Goal: Task Accomplishment & Management: Complete application form

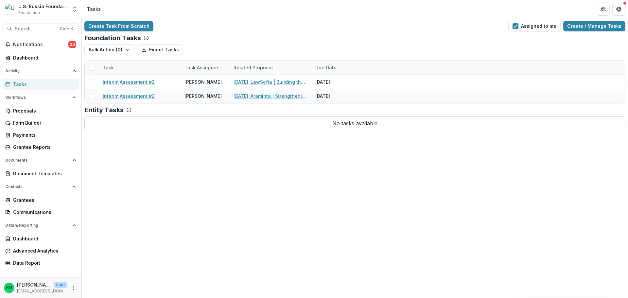
click at [430, 192] on div "Create Task From Scratch Assigned to me Create / Manage Tasks Foundation Tasks …" at bounding box center [355, 158] width 546 height 280
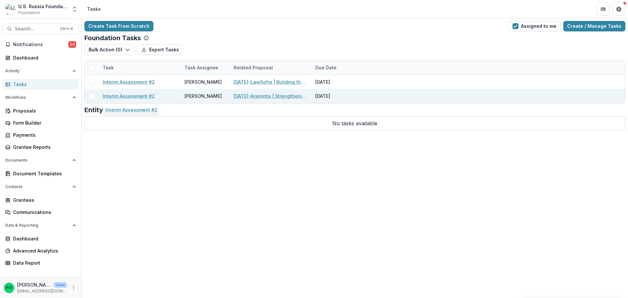
click at [145, 96] on link "Interim Assessment #2" at bounding box center [129, 96] width 52 height 7
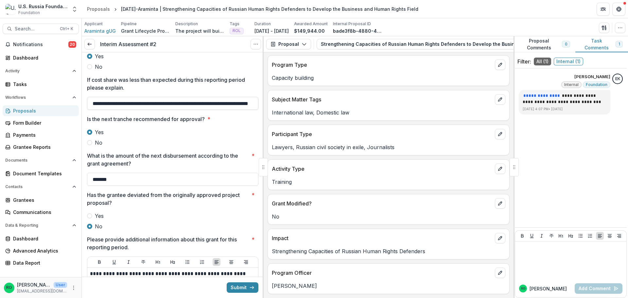
scroll to position [131, 0]
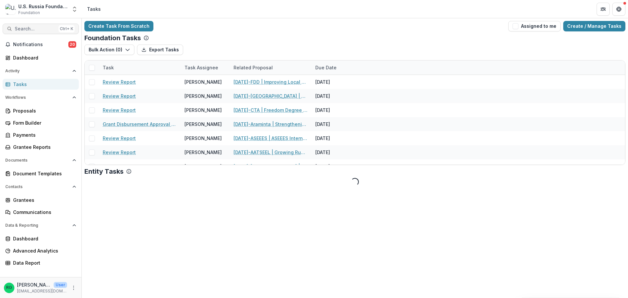
click at [38, 28] on span "Search..." at bounding box center [35, 29] width 41 height 6
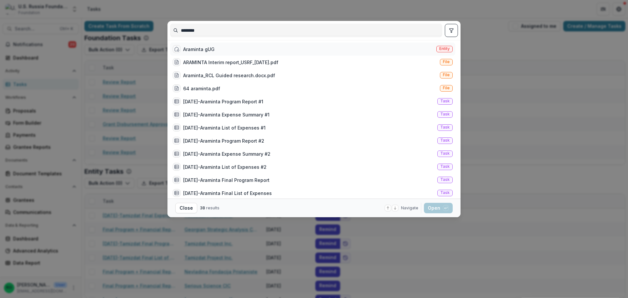
type input "********"
click at [213, 48] on div "Araminta gUG" at bounding box center [198, 49] width 31 height 7
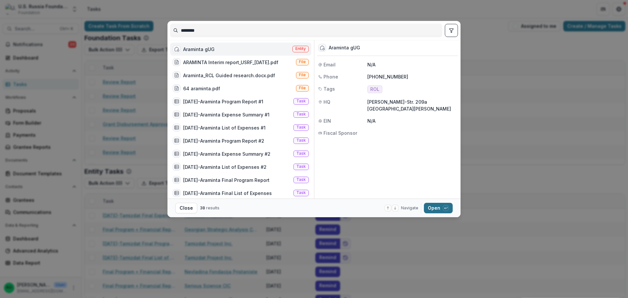
click at [438, 210] on button "Open with enter key" at bounding box center [438, 208] width 29 height 10
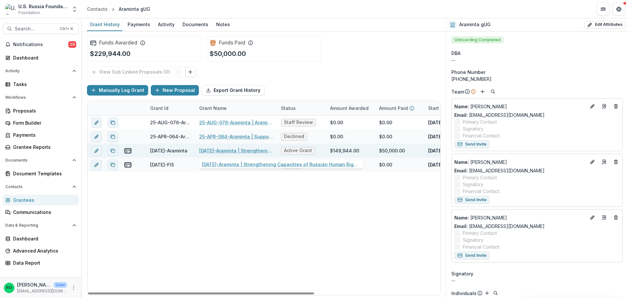
click at [242, 150] on link "[DATE]-Araminta | Strengthening Capacities of Russian Human Rights Defenders to…" at bounding box center [236, 150] width 74 height 7
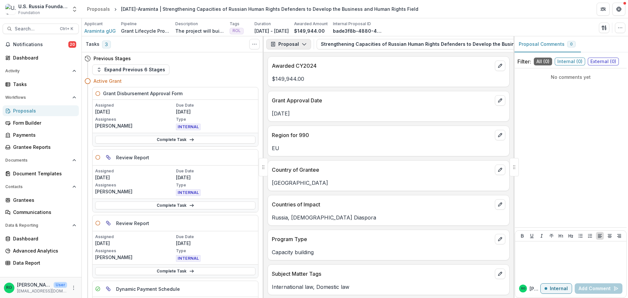
click at [305, 44] on polyline "button" at bounding box center [304, 44] width 4 height 2
click at [256, 43] on icon "Toggle View Cancelled Tasks" at bounding box center [254, 44] width 5 height 5
click at [304, 42] on icon "button" at bounding box center [303, 44] width 5 height 5
click at [304, 93] on div "Grant Agreements" at bounding box center [309, 91] width 60 height 7
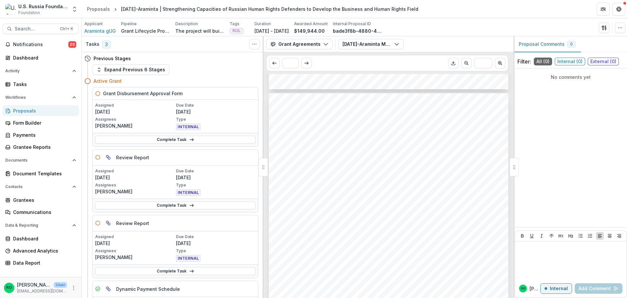
scroll to position [131, 0]
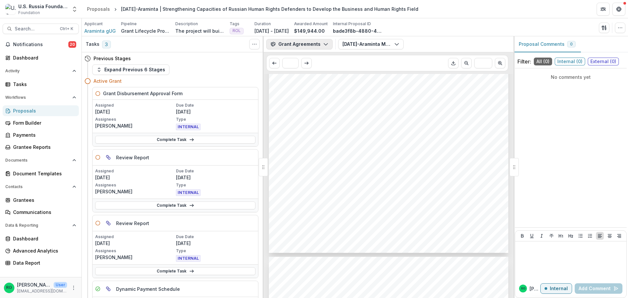
click at [323, 43] on icon "button" at bounding box center [325, 44] width 5 height 5
click at [314, 90] on div "Grant Agreements" at bounding box center [309, 91] width 60 height 7
click at [314, 90] on div "Proposal Payments Reports Grant Agreements Board Summaries Bank Details" at bounding box center [297, 79] width 60 height 52
click at [395, 43] on icon "button" at bounding box center [396, 44] width 5 height 5
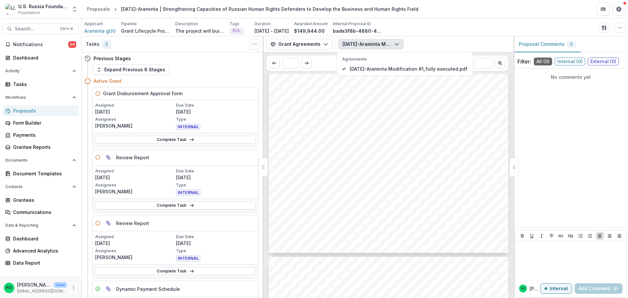
click at [393, 135] on div "24 - AUG - 116 - Araminta 1 MODIFICATION # 1 TO GRANT AGREEMENT 24 - AUG - 116 …" at bounding box center [388, 98] width 239 height 310
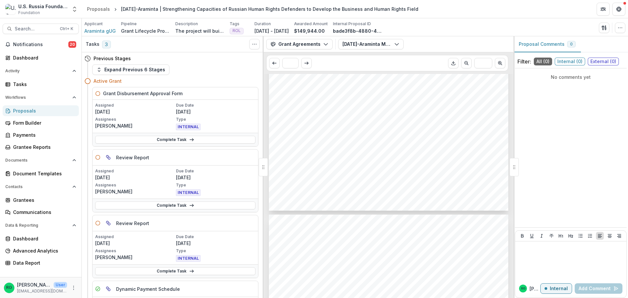
scroll to position [9, 0]
click at [394, 43] on icon "button" at bounding box center [396, 44] width 5 height 5
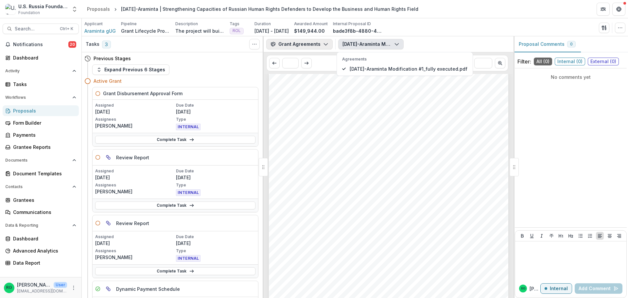
click at [327, 43] on button "Grant Agreements" at bounding box center [299, 44] width 66 height 10
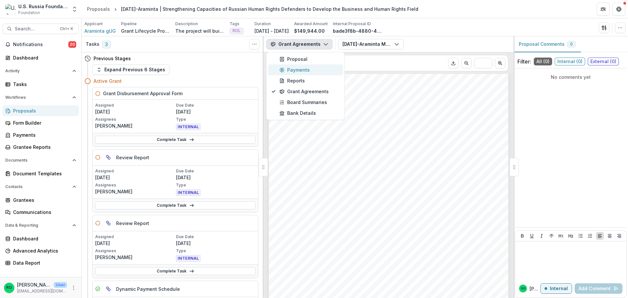
click at [298, 70] on div "Payments" at bounding box center [309, 69] width 60 height 7
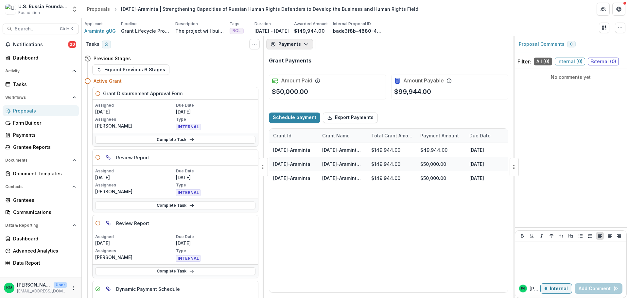
click at [306, 44] on icon "button" at bounding box center [305, 44] width 5 height 5
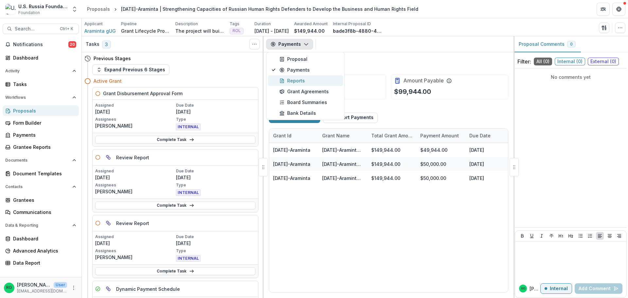
click at [293, 79] on div "Reports" at bounding box center [309, 80] width 60 height 7
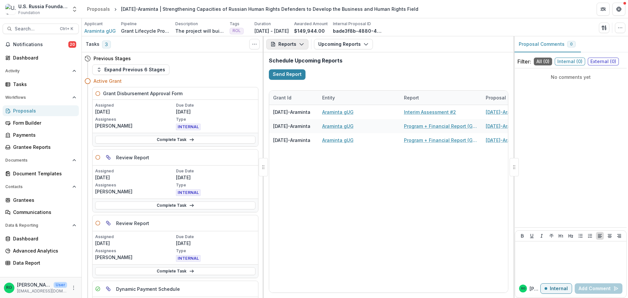
click at [301, 46] on icon "button" at bounding box center [301, 44] width 5 height 5
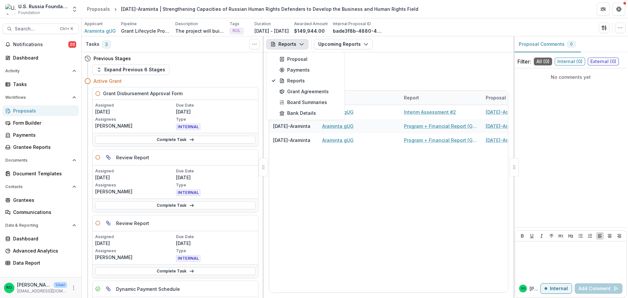
click at [380, 61] on h2 "Schedule Upcoming Reports" at bounding box center [388, 61] width 239 height 6
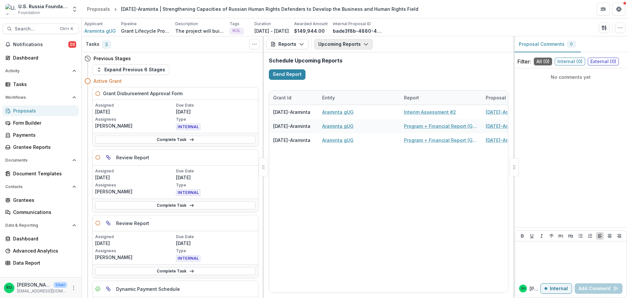
click at [365, 45] on icon "button" at bounding box center [365, 44] width 5 height 5
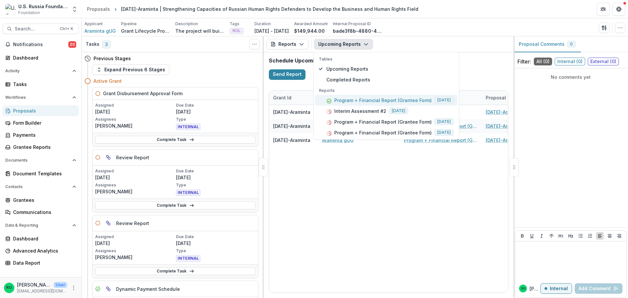
click at [371, 100] on p "Program + Financial Report (Grantee Form)" at bounding box center [382, 100] width 97 height 7
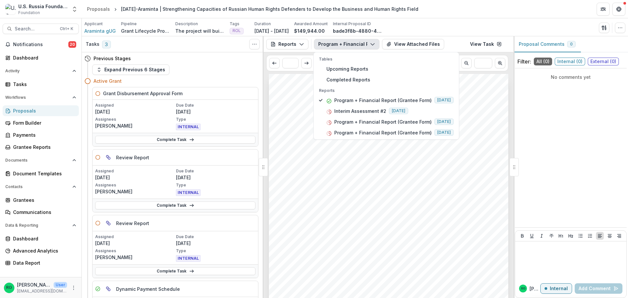
click at [405, 187] on span "Upload your organization's completed program report." at bounding box center [356, 190] width 146 height 6
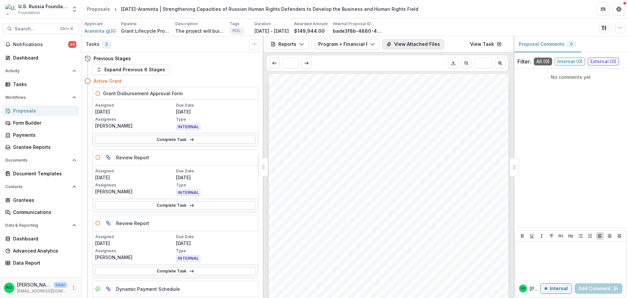
click at [417, 42] on button "View Attached Files" at bounding box center [413, 44] width 62 height 10
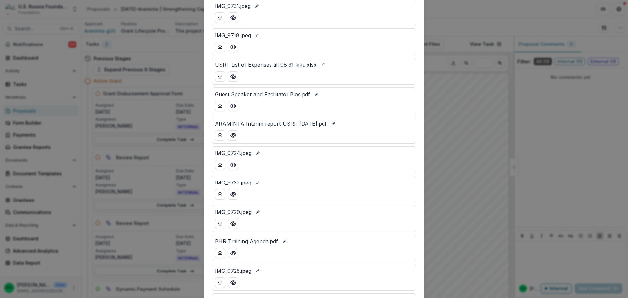
scroll to position [163, 0]
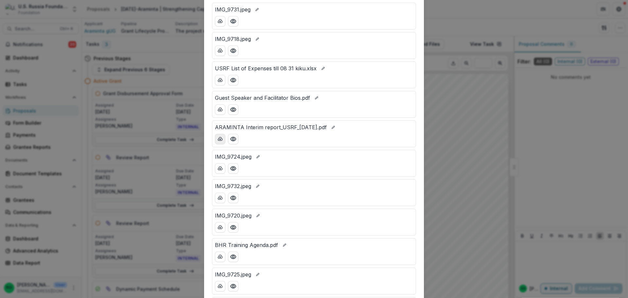
click at [218, 138] on icon "download-button" at bounding box center [219, 138] width 5 height 5
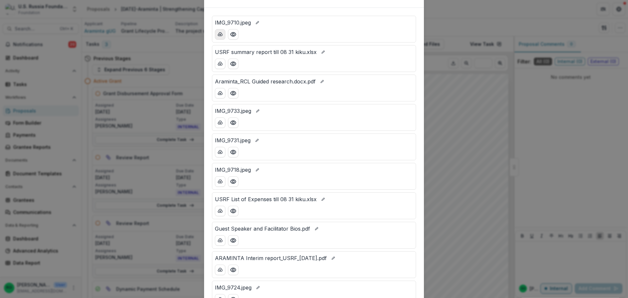
click at [220, 35] on line "download-button" at bounding box center [220, 34] width 0 height 1
click at [221, 92] on icon "download-button" at bounding box center [219, 93] width 5 height 5
click at [218, 121] on icon "download-button" at bounding box center [219, 122] width 5 height 5
click at [219, 152] on icon "download-button" at bounding box center [219, 151] width 5 height 5
click at [219, 179] on button "download-button" at bounding box center [220, 181] width 10 height 10
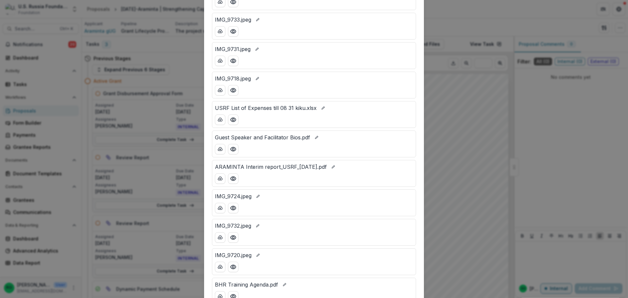
scroll to position [131, 0]
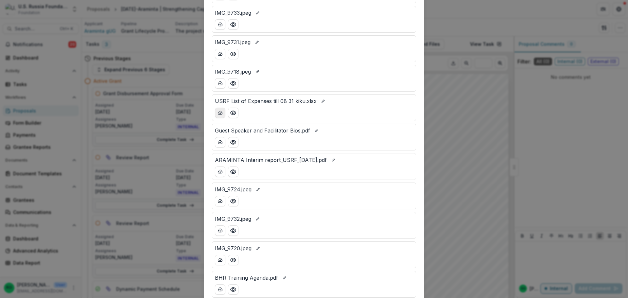
click at [218, 112] on icon "download-button" at bounding box center [220, 112] width 4 height 3
click at [220, 142] on line "download-button" at bounding box center [220, 142] width 0 height 1
click at [221, 171] on icon "download-button" at bounding box center [220, 171] width 4 height 3
click at [218, 202] on icon "download-button" at bounding box center [220, 200] width 4 height 3
click at [218, 232] on icon "download-button" at bounding box center [220, 230] width 4 height 3
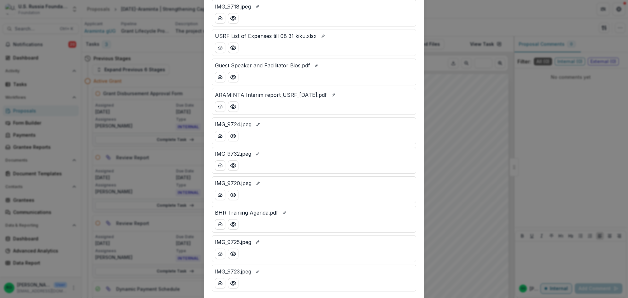
scroll to position [196, 0]
click at [219, 193] on icon "download-button" at bounding box center [219, 194] width 5 height 5
click at [218, 223] on icon "download-button" at bounding box center [220, 223] width 4 height 3
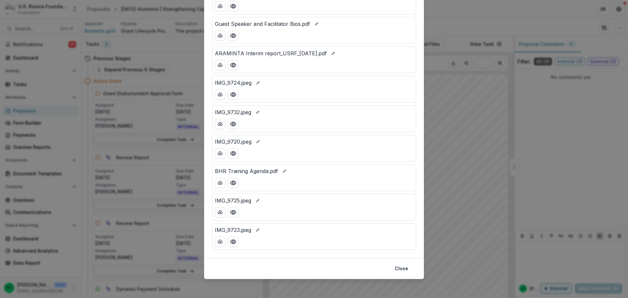
scroll to position [239, 0]
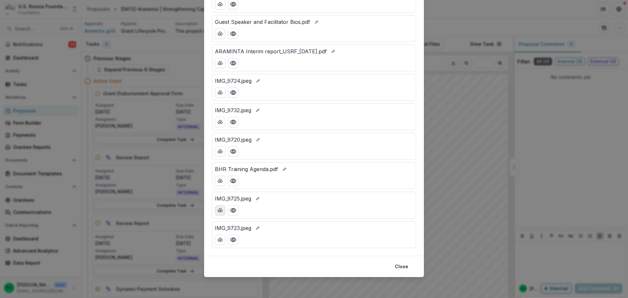
click at [220, 208] on icon "download-button" at bounding box center [219, 210] width 5 height 5
click at [216, 239] on button "download-button" at bounding box center [220, 239] width 10 height 10
click at [400, 265] on button "Close" at bounding box center [401, 266] width 21 height 10
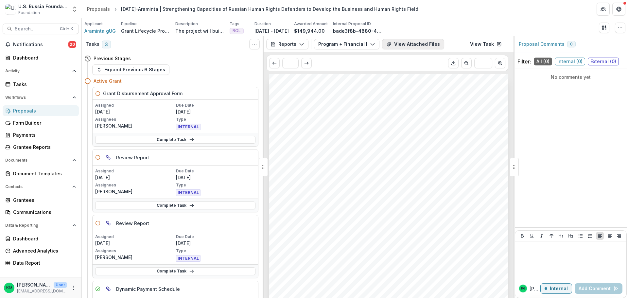
click at [427, 46] on button "View Attached Files" at bounding box center [413, 44] width 62 height 10
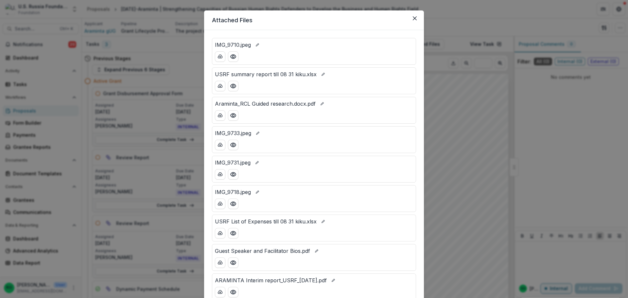
scroll to position [0, 0]
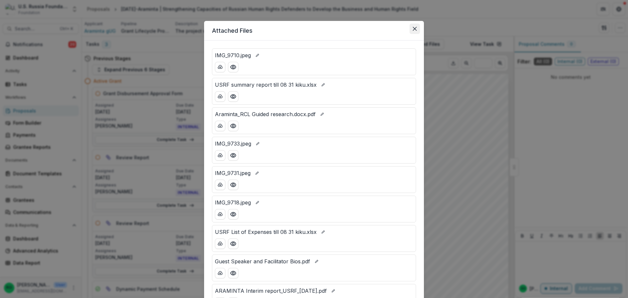
click at [410, 28] on button "Close" at bounding box center [414, 29] width 10 height 10
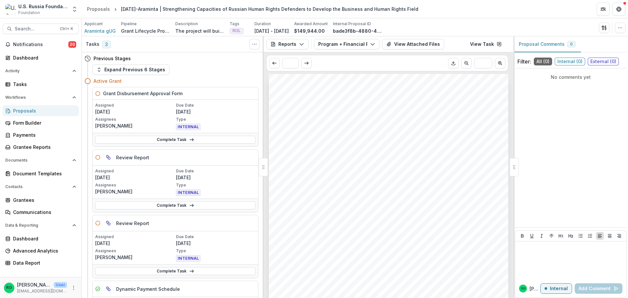
click at [410, 28] on button "Close" at bounding box center [414, 29] width 10 height 10
click at [372, 44] on icon "button" at bounding box center [372, 44] width 5 height 5
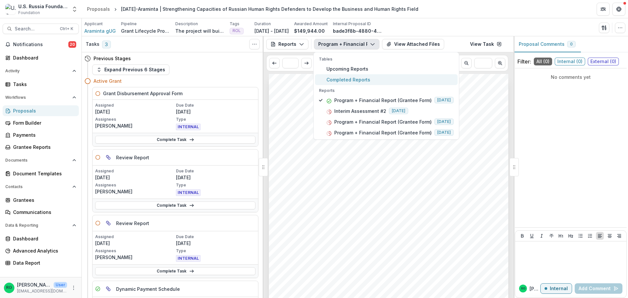
click at [338, 79] on span "Completed Reports" at bounding box center [389, 79] width 127 height 7
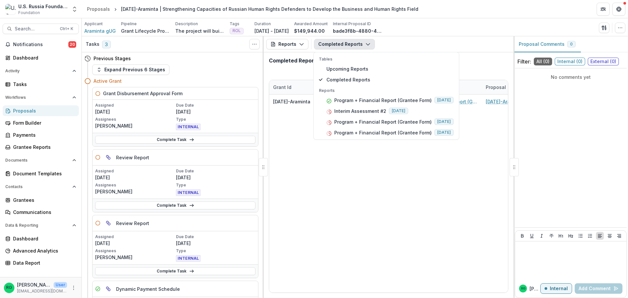
click at [392, 163] on div "24-AUG-116-Araminta Araminta gUG Program + Financial Report (Grantee Form) 24-A…" at bounding box center [522, 193] width 507 height 198
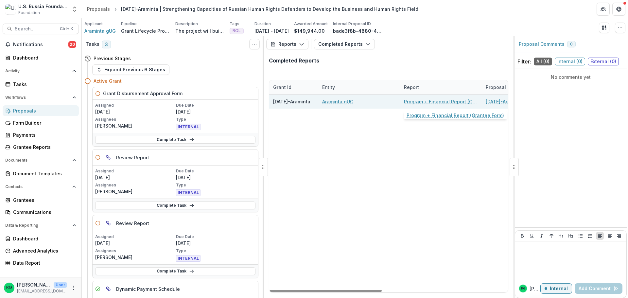
click at [439, 99] on link "Program + Financial Report (Grantee Form)" at bounding box center [441, 101] width 74 height 7
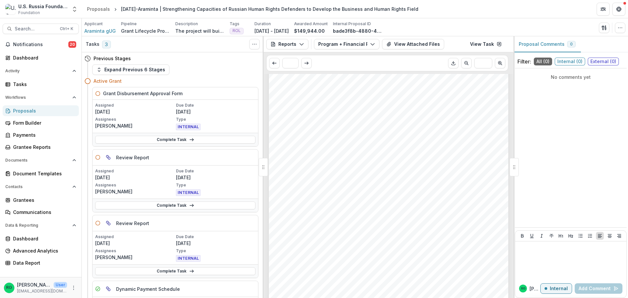
scroll to position [98, 0]
click at [422, 46] on button "View Attached Files" at bounding box center [413, 44] width 62 height 10
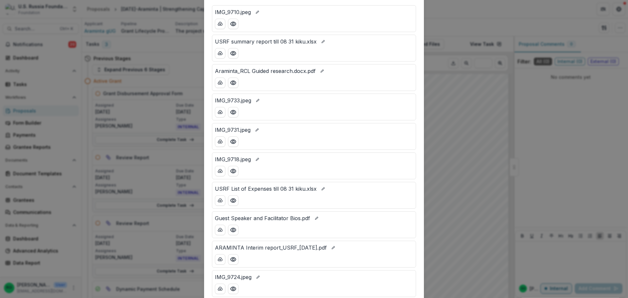
scroll to position [0, 0]
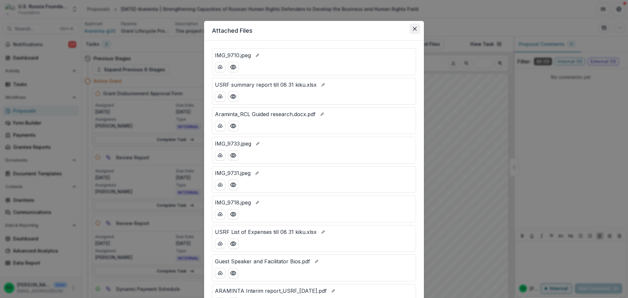
click at [413, 27] on icon "Close" at bounding box center [415, 29] width 4 height 4
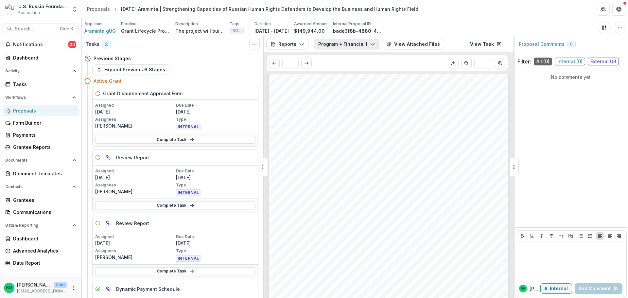
click at [370, 46] on icon "button" at bounding box center [372, 44] width 5 height 5
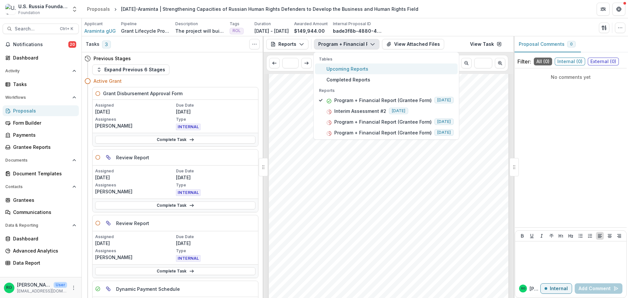
click at [344, 67] on span "Upcoming Reports" at bounding box center [389, 68] width 127 height 7
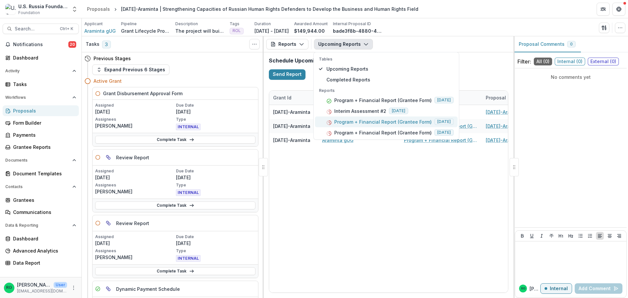
click at [366, 121] on p "Program + Financial Report (Grantee Form)" at bounding box center [382, 121] width 97 height 7
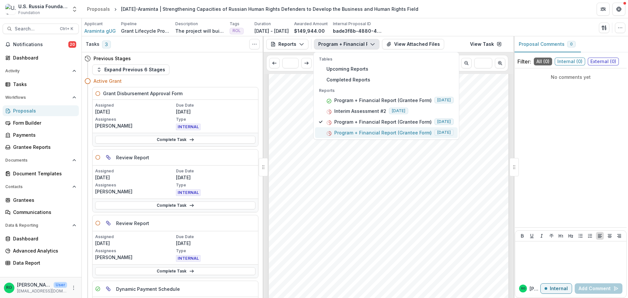
scroll to position [361, 0]
click at [398, 121] on p "Program + Financial Report (Grantee Form)" at bounding box center [382, 121] width 97 height 7
click at [395, 129] on p "Program + Financial Report (Grantee Form)" at bounding box center [382, 132] width 97 height 7
click at [363, 101] on p "Program + Financial Report (Grantee Form)" at bounding box center [382, 100] width 97 height 7
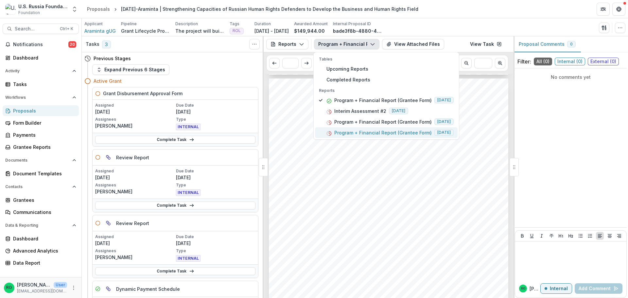
scroll to position [196, 0]
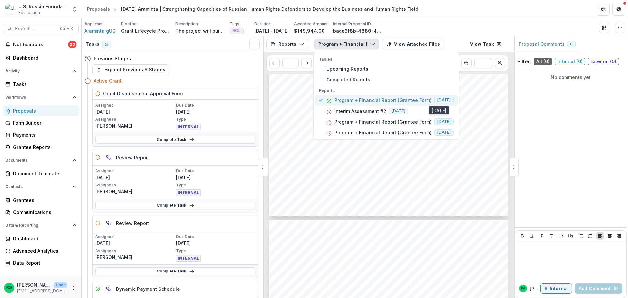
click at [443, 98] on span "[DATE]" at bounding box center [443, 100] width 19 height 7
click at [475, 158] on div "Submission Responses Program + Financial Report Grant ID 24-AUG-116-Araminta Gr…" at bounding box center [388, 47] width 239 height 339
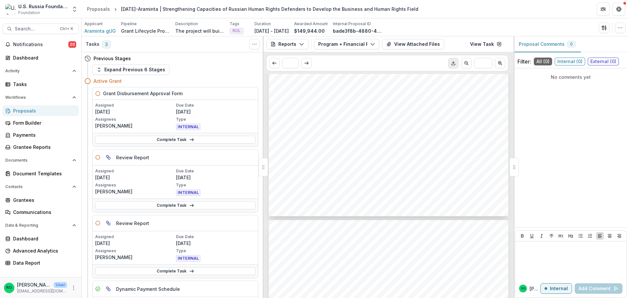
click at [454, 64] on icon "Download PDF" at bounding box center [453, 62] width 5 height 5
click at [300, 43] on icon "button" at bounding box center [301, 44] width 5 height 5
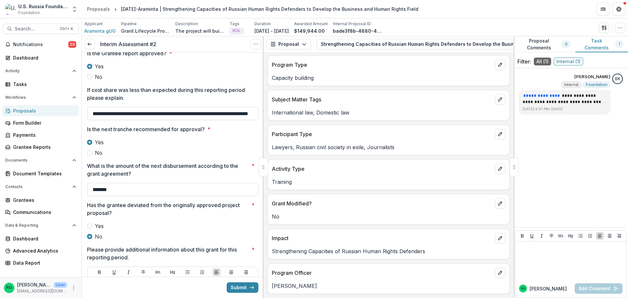
scroll to position [98, 0]
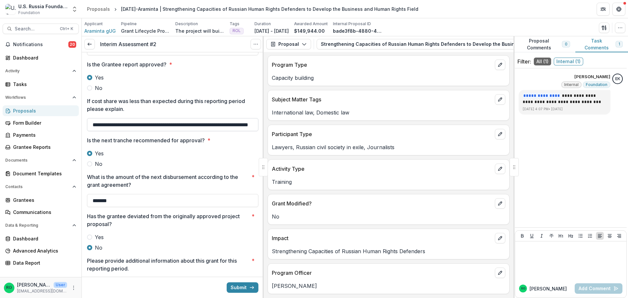
click at [218, 123] on input "**********" at bounding box center [172, 124] width 171 height 13
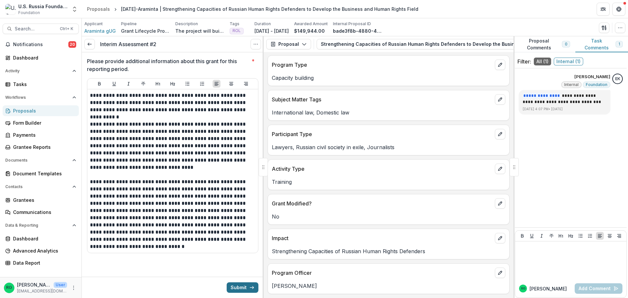
scroll to position [0, 0]
click at [237, 286] on button "Submit" at bounding box center [243, 287] width 32 height 10
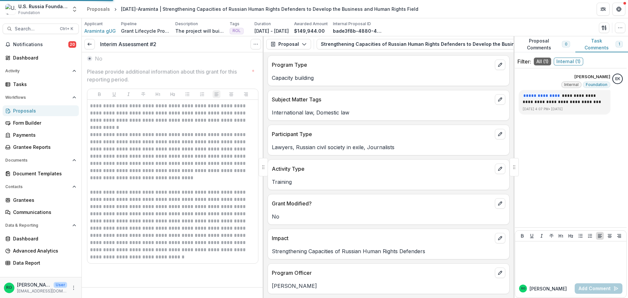
scroll to position [287, 0]
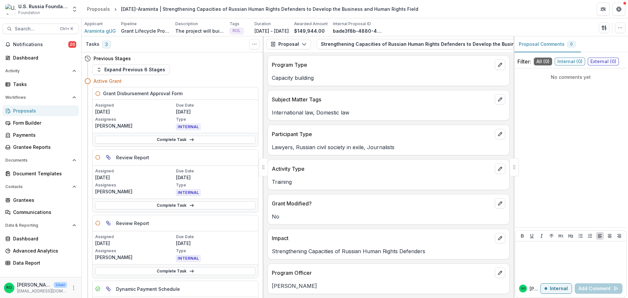
click at [223, 115] on p "[DATE]" at bounding box center [215, 111] width 79 height 7
click at [563, 119] on div "No comments yet" at bounding box center [571, 148] width 112 height 154
click at [576, 62] on span "Internal ( 0 )" at bounding box center [570, 62] width 30 height 8
click at [544, 61] on span "All ( 0 )" at bounding box center [543, 62] width 18 height 8
click at [601, 59] on span "External ( 0 )" at bounding box center [603, 62] width 31 height 8
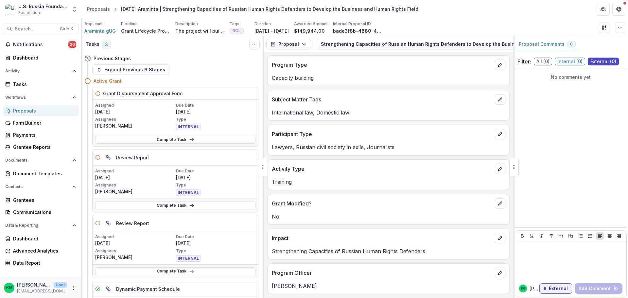
click at [574, 109] on div "No comments yet" at bounding box center [571, 148] width 112 height 154
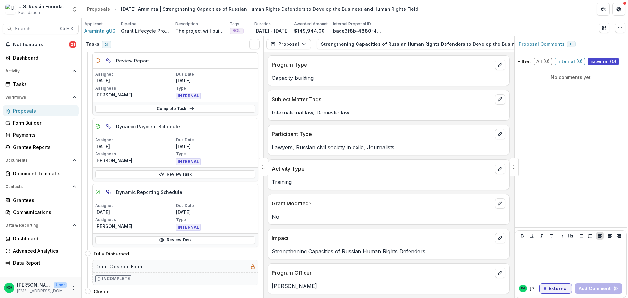
scroll to position [0, 0]
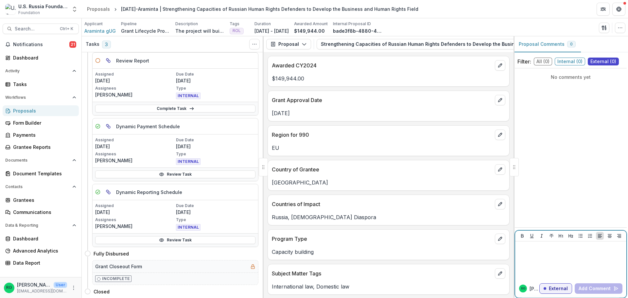
click at [568, 262] on div at bounding box center [571, 260] width 106 height 33
click at [585, 138] on div "No comments yet" at bounding box center [571, 148] width 112 height 154
click at [576, 62] on span "Internal ( 0 )" at bounding box center [570, 62] width 30 height 8
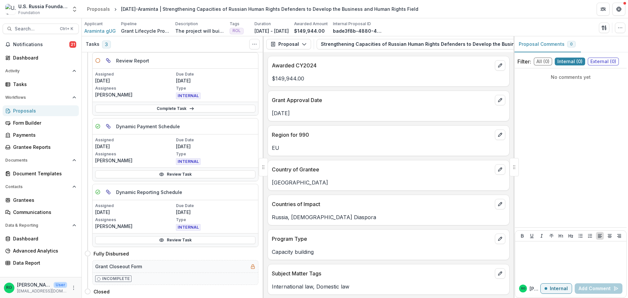
click at [542, 59] on span "All ( 0 )" at bounding box center [543, 62] width 18 height 8
click at [32, 45] on span "Notifications" at bounding box center [41, 45] width 56 height 6
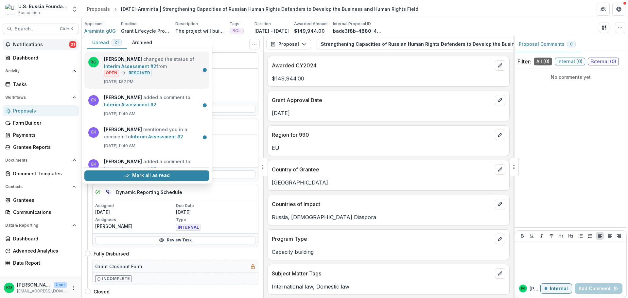
click at [156, 68] on link "Interim Assessment #2" at bounding box center [130, 66] width 52 height 6
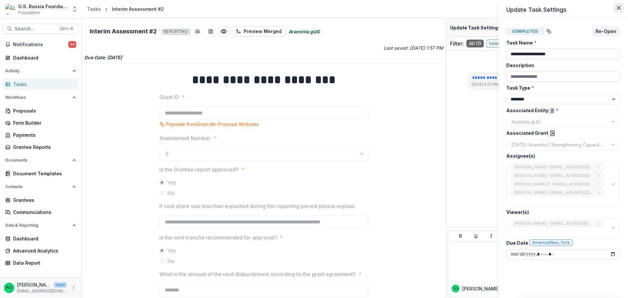
click at [618, 8] on icon "Close" at bounding box center [619, 8] width 4 height 4
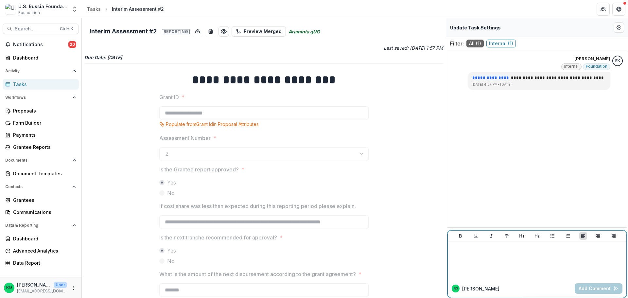
click at [483, 258] on div at bounding box center [536, 260] width 173 height 33
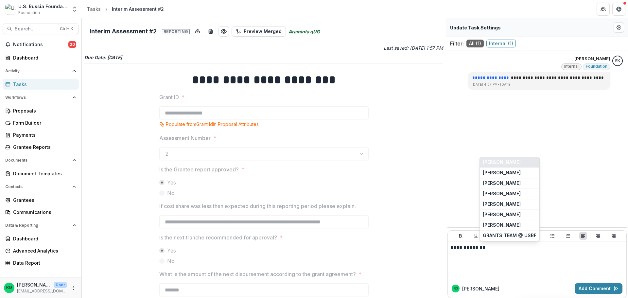
click at [492, 159] on button "[PERSON_NAME]" at bounding box center [510, 162] width 60 height 10
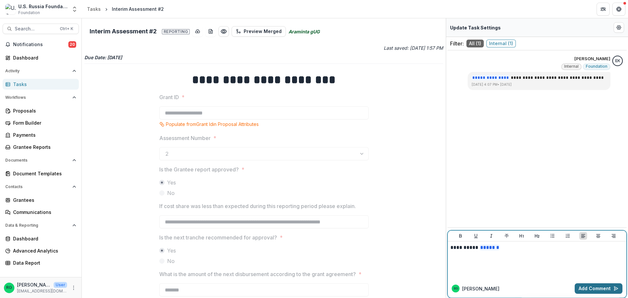
click at [586, 288] on button "Add Comment" at bounding box center [599, 288] width 48 height 10
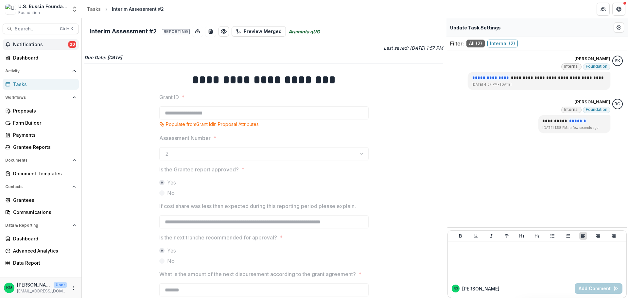
click at [24, 43] on span "Notifications" at bounding box center [40, 45] width 55 height 6
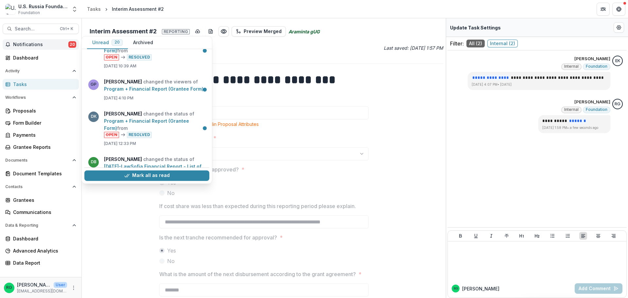
scroll to position [255, 0]
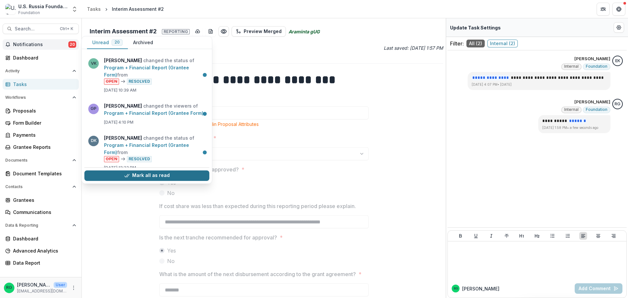
click at [157, 176] on button "Mark all as read" at bounding box center [146, 175] width 125 height 10
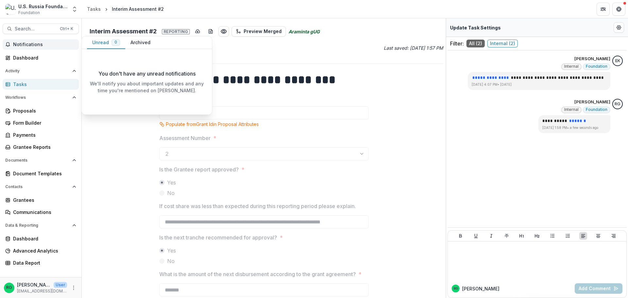
scroll to position [0, 0]
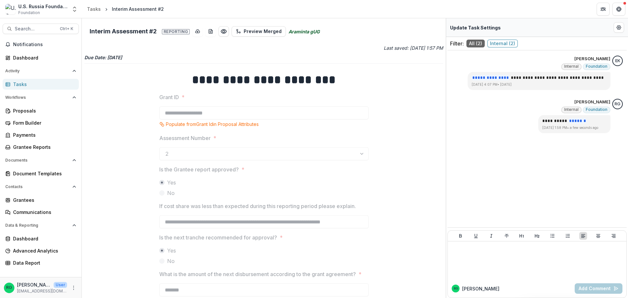
click at [21, 85] on div "Tasks" at bounding box center [43, 84] width 60 height 7
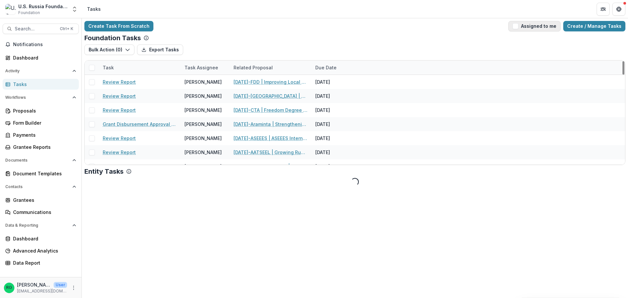
click at [518, 27] on span "button" at bounding box center [515, 26] width 6 height 6
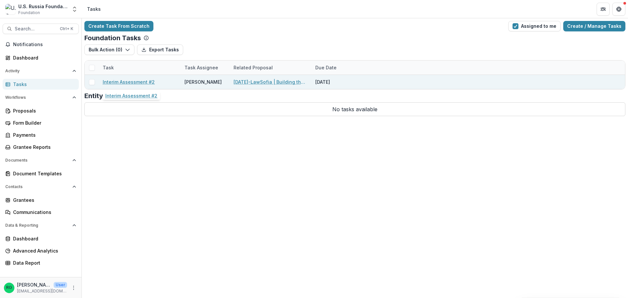
click at [126, 80] on link "Interim Assessment #2" at bounding box center [129, 81] width 52 height 7
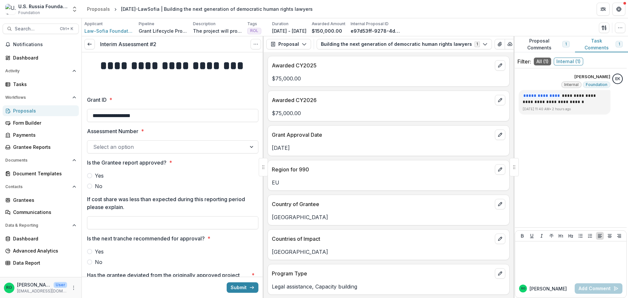
click at [560, 167] on div "**********" at bounding box center [571, 148] width 112 height 154
click at [194, 96] on label "Grant ID *" at bounding box center [170, 100] width 167 height 8
click at [194, 109] on input "**********" at bounding box center [172, 115] width 171 height 13
click at [572, 60] on span "Internal ( 1 )" at bounding box center [568, 62] width 29 height 8
click at [541, 59] on span "All ( 1 )" at bounding box center [542, 62] width 17 height 8
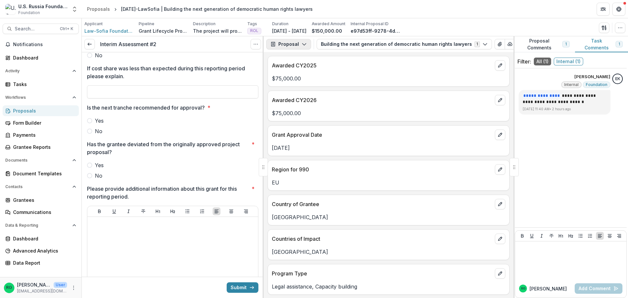
click at [304, 43] on icon "button" at bounding box center [303, 44] width 5 height 5
click at [290, 80] on div "Reports" at bounding box center [309, 80] width 60 height 7
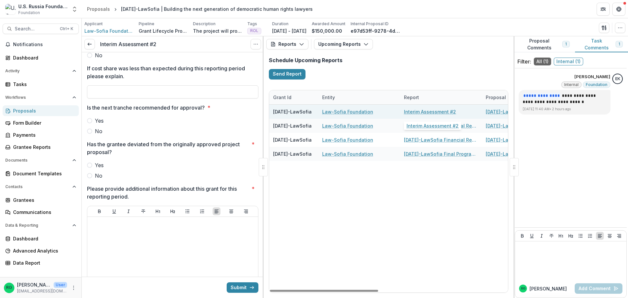
click at [415, 110] on link "Interim Assessment #2" at bounding box center [430, 111] width 52 height 7
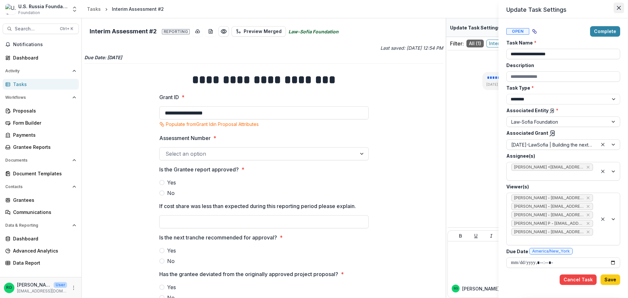
click at [617, 7] on icon "Close" at bounding box center [619, 8] width 4 height 4
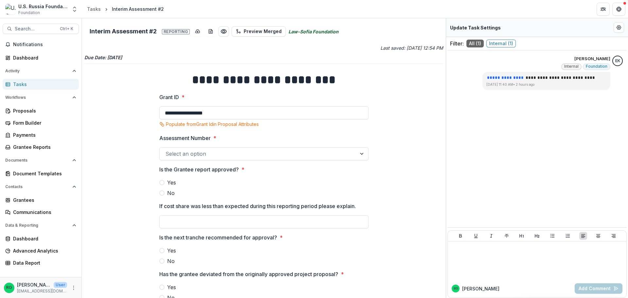
click at [19, 81] on div "Tasks" at bounding box center [43, 84] width 60 height 7
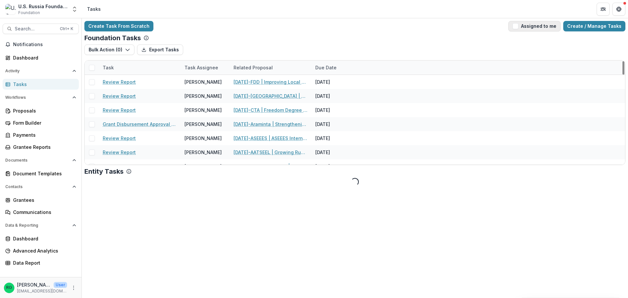
click at [518, 26] on span "button" at bounding box center [515, 26] width 6 height 6
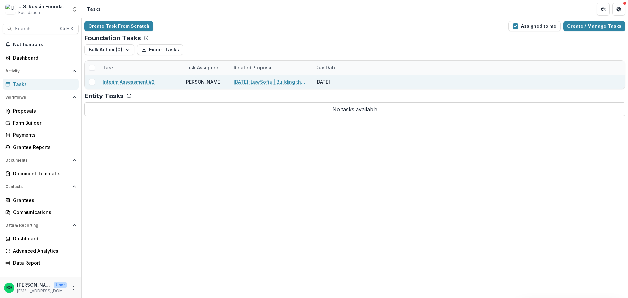
click at [125, 80] on link "Interim Assessment #2" at bounding box center [129, 81] width 52 height 7
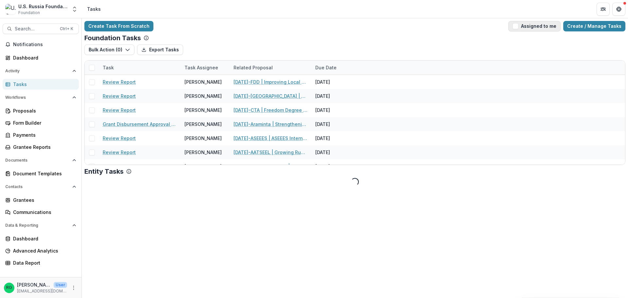
click at [518, 26] on span "button" at bounding box center [515, 26] width 6 height 6
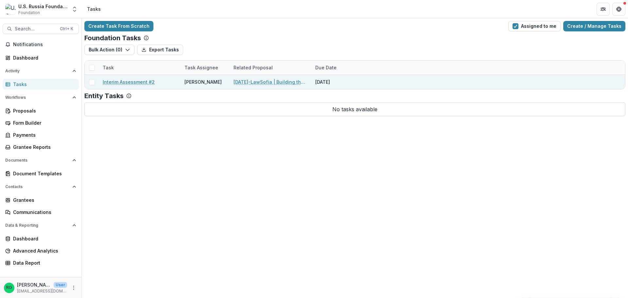
click at [255, 79] on link "[DATE]-LawSofia | Building the next generation of democratic human rights lawye…" at bounding box center [270, 81] width 74 height 7
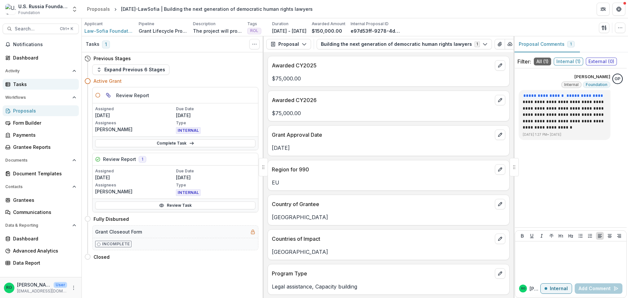
click at [14, 82] on div "Tasks" at bounding box center [43, 84] width 60 height 7
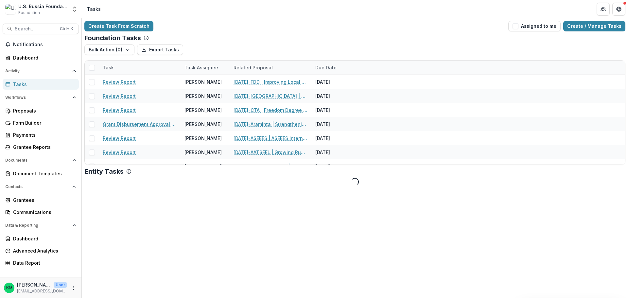
click at [518, 25] on span "button" at bounding box center [515, 26] width 6 height 6
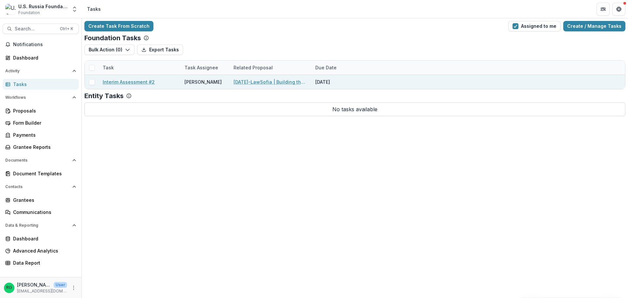
click at [128, 83] on link "Interim Assessment #2" at bounding box center [129, 81] width 52 height 7
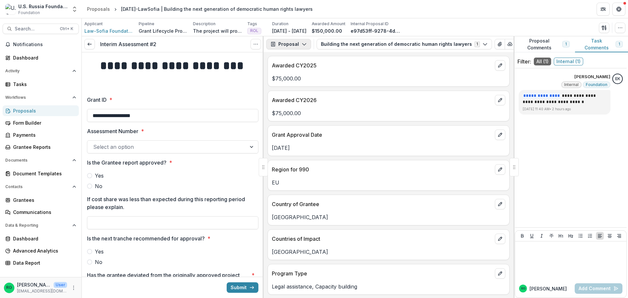
click at [304, 43] on icon "button" at bounding box center [303, 44] width 5 height 5
click at [296, 79] on div "Reports" at bounding box center [309, 80] width 60 height 7
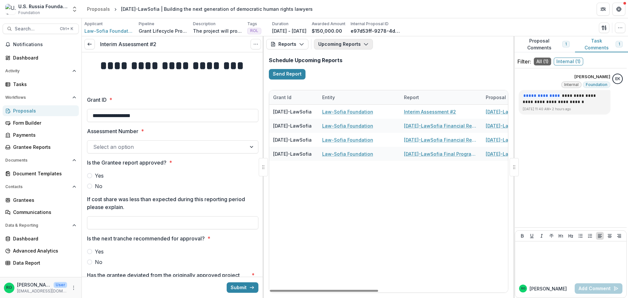
click at [363, 44] on icon "button" at bounding box center [365, 44] width 5 height 5
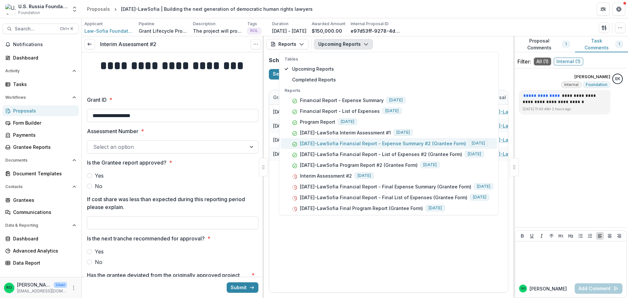
click at [352, 141] on p "[DATE]-LawSofia Financial Report - Expense Summary #2 (Grantee Form)" at bounding box center [383, 143] width 166 height 7
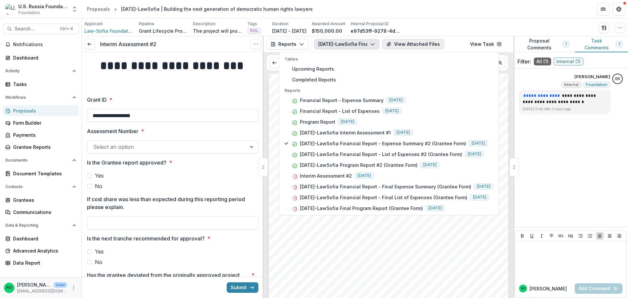
click at [418, 43] on button "View Attached Files" at bounding box center [413, 44] width 62 height 10
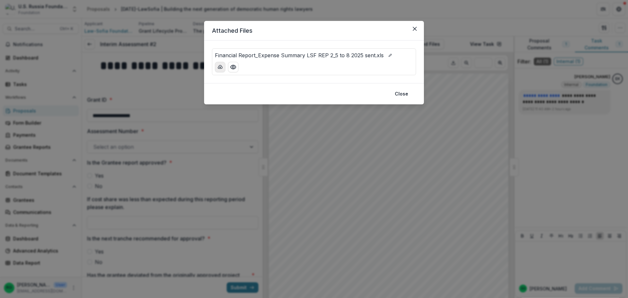
click at [219, 66] on icon "download-button" at bounding box center [219, 66] width 5 height 5
click at [415, 28] on icon "Close" at bounding box center [415, 29] width 4 height 4
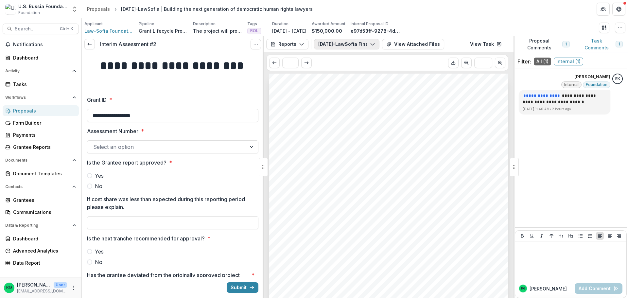
click at [373, 46] on icon "button" at bounding box center [372, 44] width 5 height 5
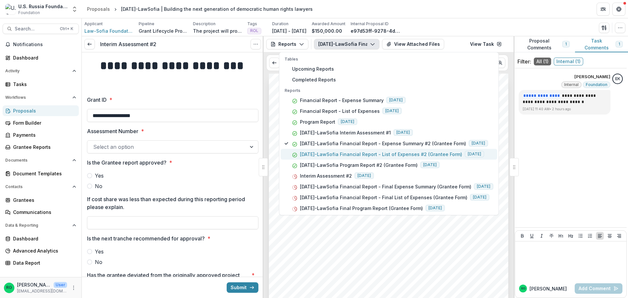
click at [395, 153] on p "[DATE]-LawSofia Financial Report - List of Expenses #2 (Grantee Form)" at bounding box center [381, 154] width 162 height 7
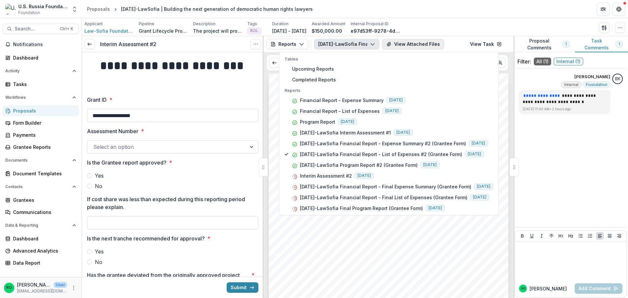
click at [405, 43] on button "View Attached Files" at bounding box center [413, 44] width 62 height 10
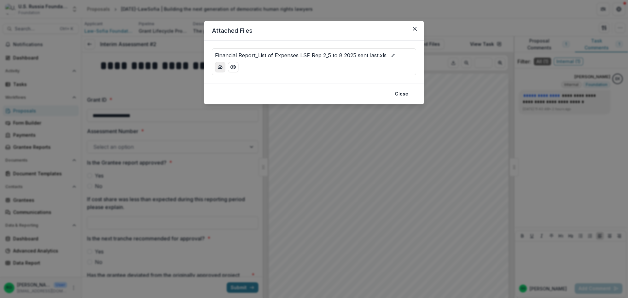
click at [218, 68] on icon "download-button" at bounding box center [220, 66] width 4 height 3
click at [400, 92] on button "Close" at bounding box center [401, 94] width 21 height 10
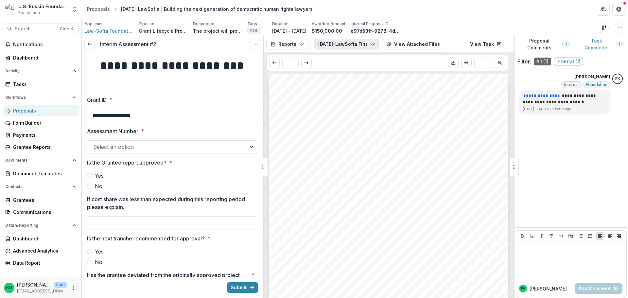
click at [374, 45] on button "[DATE]-LawSofia Financial Report - List of Expenses #2 (Grantee Form)" at bounding box center [346, 44] width 65 height 10
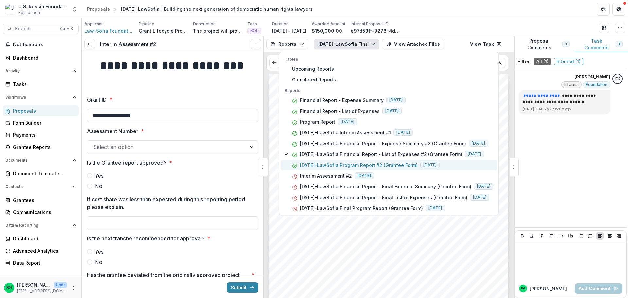
click at [325, 165] on p "[DATE]-LawSofia Program Report #2 (Grantee Form)" at bounding box center [359, 165] width 118 height 7
click at [403, 43] on button "View Attached Files" at bounding box center [413, 44] width 62 height 10
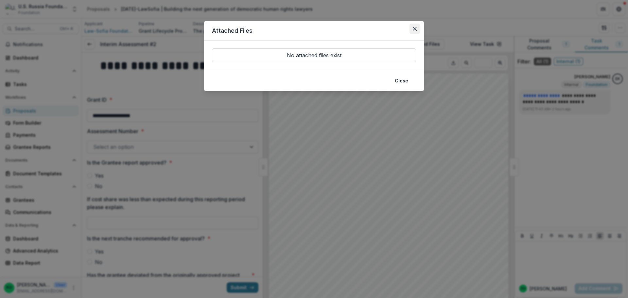
click at [415, 27] on icon "Close" at bounding box center [415, 29] width 4 height 4
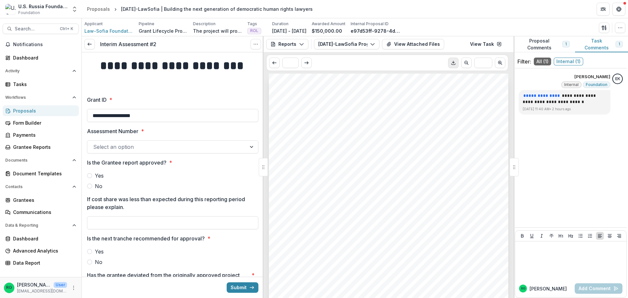
click at [450, 61] on button "Download PDF" at bounding box center [453, 63] width 10 height 10
click at [374, 44] on icon "button" at bounding box center [372, 44] width 5 height 5
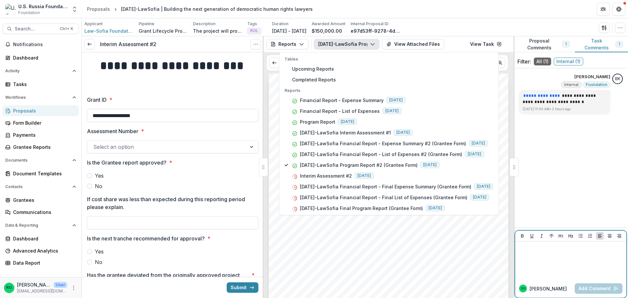
click at [542, 251] on div at bounding box center [571, 260] width 106 height 33
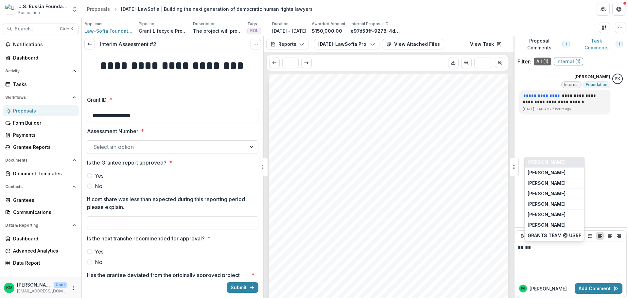
click at [551, 159] on button "[PERSON_NAME]" at bounding box center [554, 162] width 60 height 10
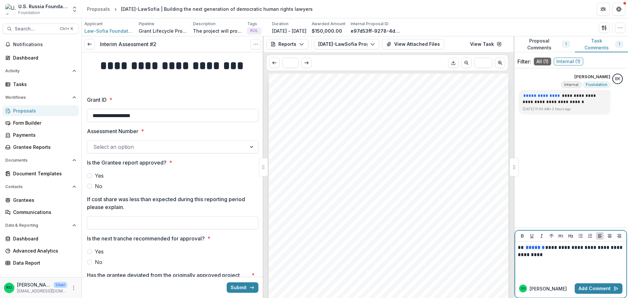
click at [537, 255] on p "**********" at bounding box center [571, 251] width 106 height 14
click at [550, 254] on p "**********" at bounding box center [571, 251] width 106 height 14
click at [565, 256] on p "**********" at bounding box center [571, 255] width 106 height 22
click at [580, 255] on p "**********" at bounding box center [571, 255] width 106 height 22
click at [582, 288] on button "Add Comment" at bounding box center [599, 288] width 48 height 10
